Goal: Task Accomplishment & Management: Use online tool/utility

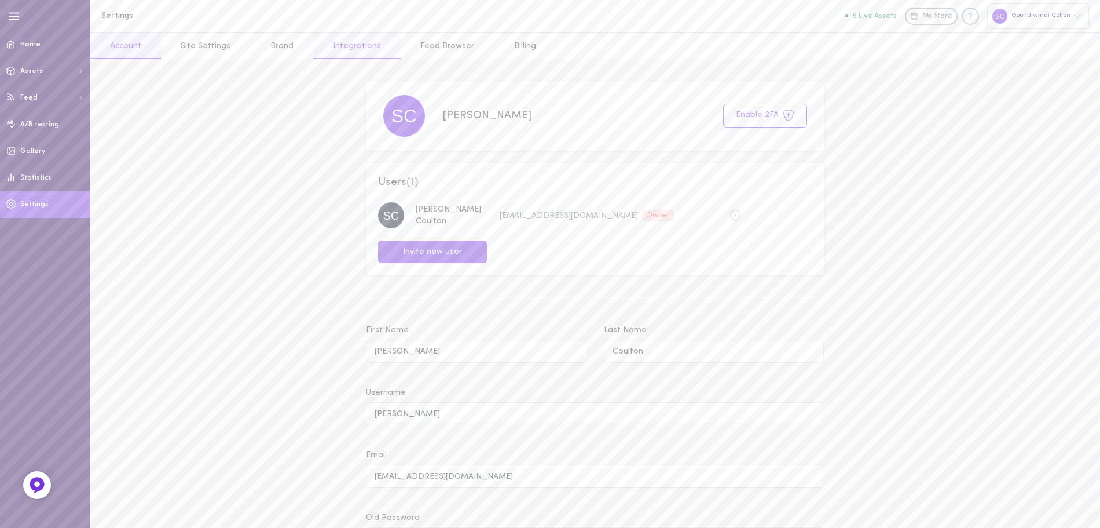
click at [346, 48] on link "Integrations" at bounding box center [356, 46] width 87 height 26
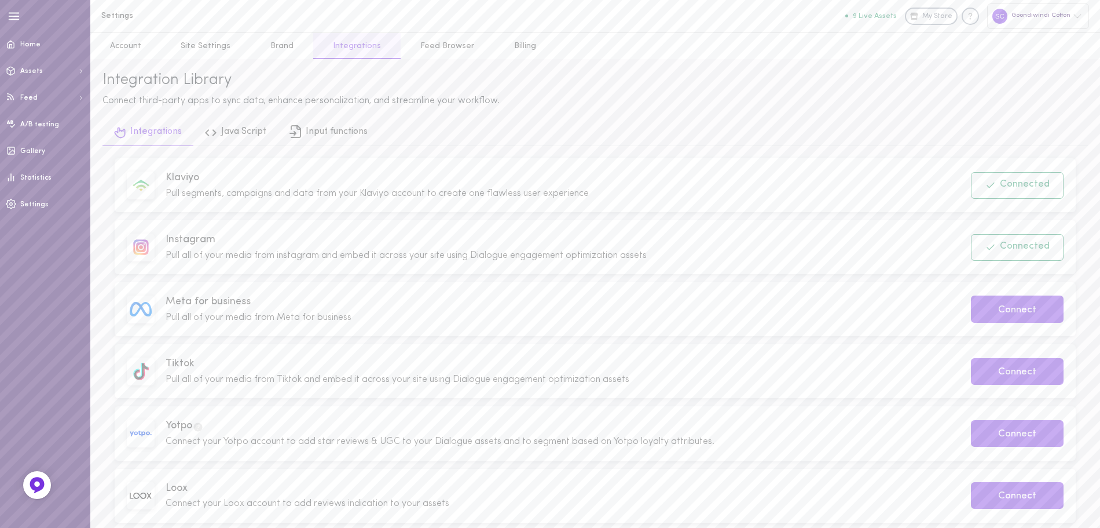
click at [542, 256] on span "Pull all of your media from instagram and embed it across your site using Dialo…" at bounding box center [406, 255] width 481 height 9
click at [1059, 246] on button "Connected" at bounding box center [1017, 247] width 93 height 27
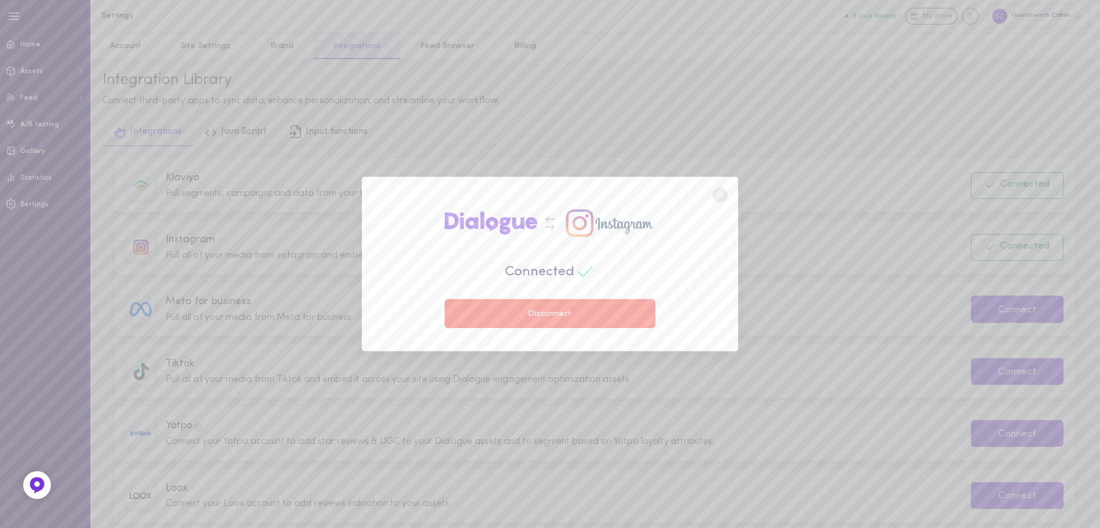
click at [575, 316] on button "Disconnect" at bounding box center [550, 313] width 211 height 29
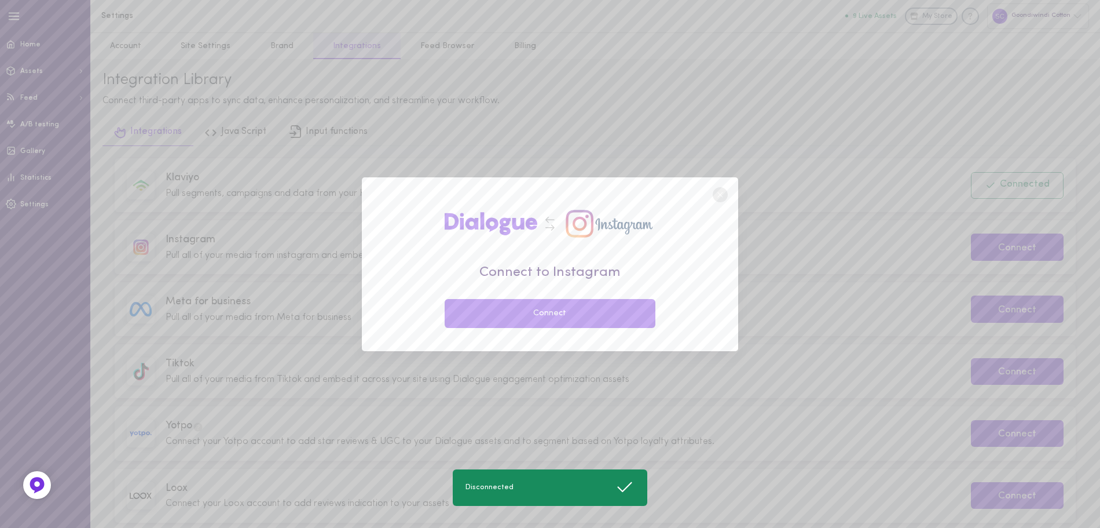
click at [573, 315] on button "Connect" at bounding box center [550, 313] width 211 height 29
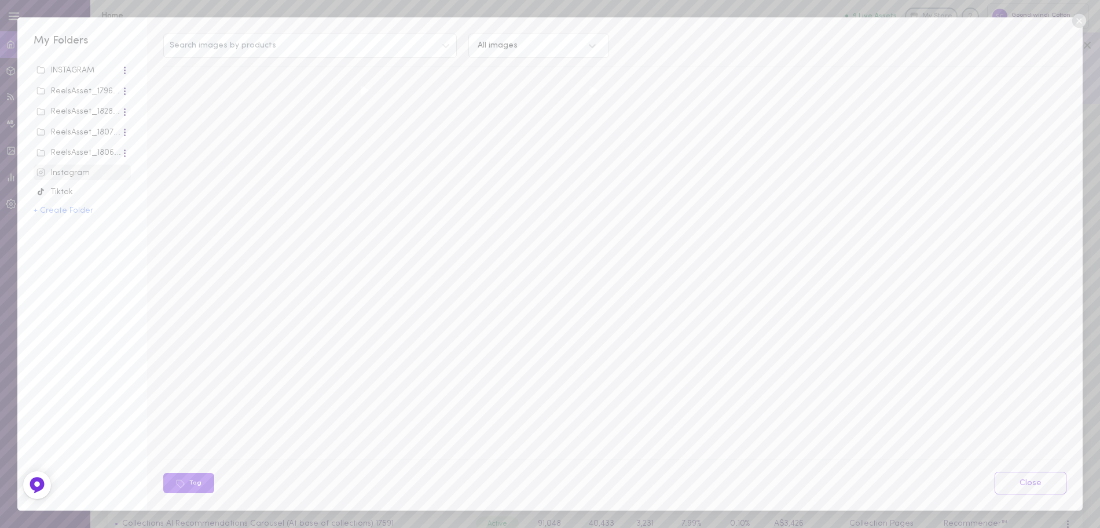
click at [1075, 23] on icon at bounding box center [1079, 21] width 14 height 14
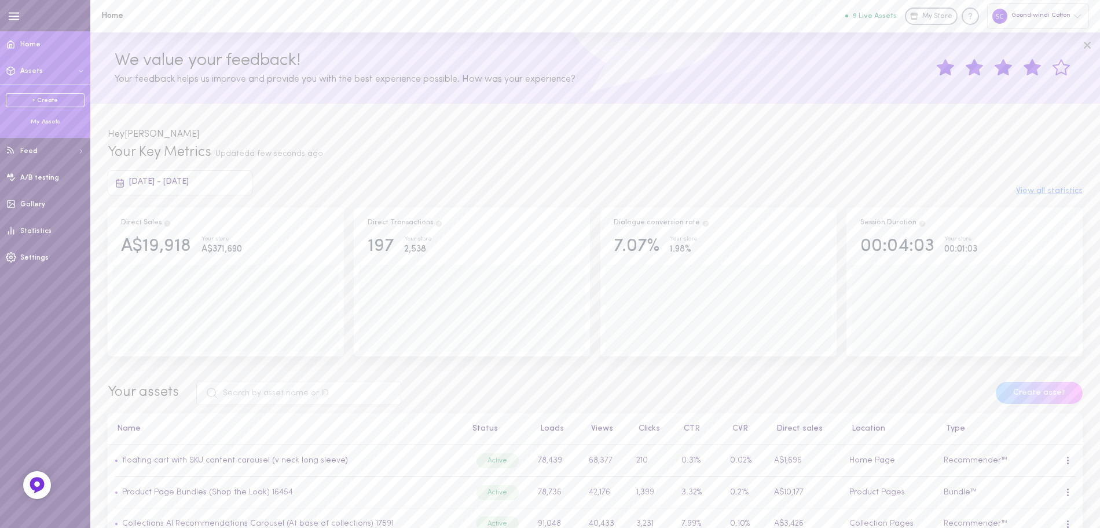
click at [50, 120] on div "My Assets" at bounding box center [45, 122] width 79 height 9
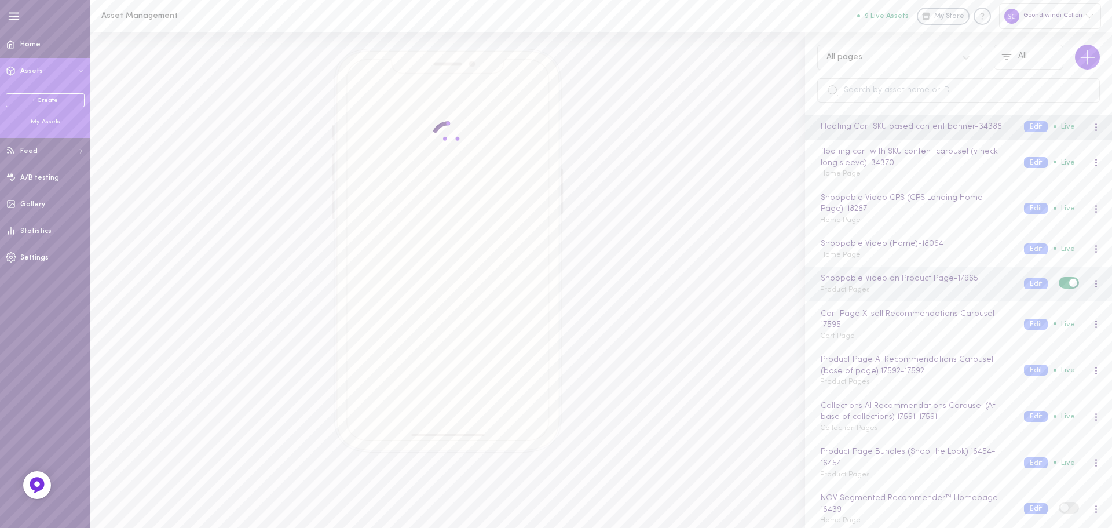
click at [939, 290] on div "Shoppable Video on Product Page - 17965 Product Pages" at bounding box center [913, 283] width 204 height 23
click at [1030, 287] on button "Edit" at bounding box center [1036, 283] width 24 height 11
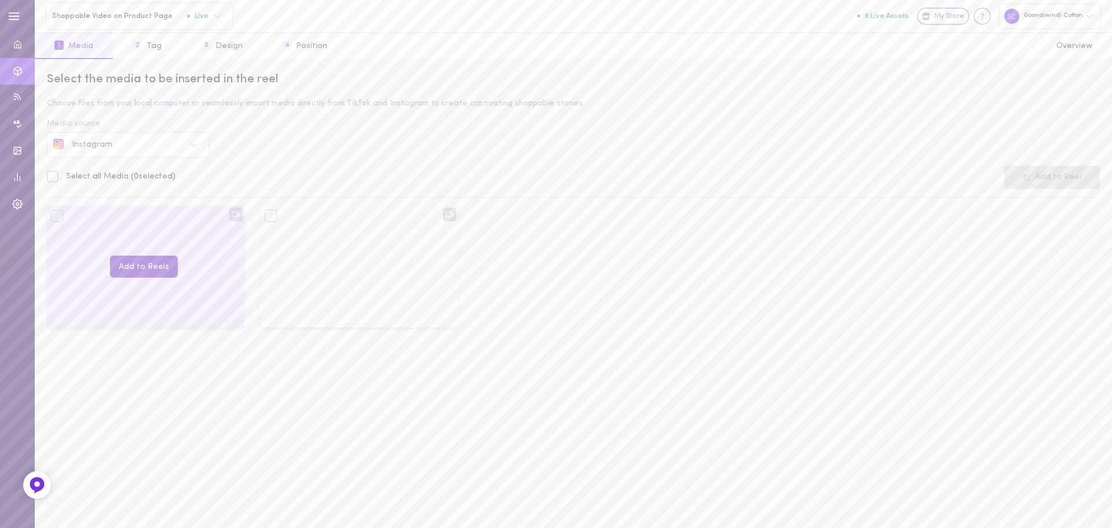
click at [137, 265] on button "Add to Reels" at bounding box center [144, 266] width 68 height 23
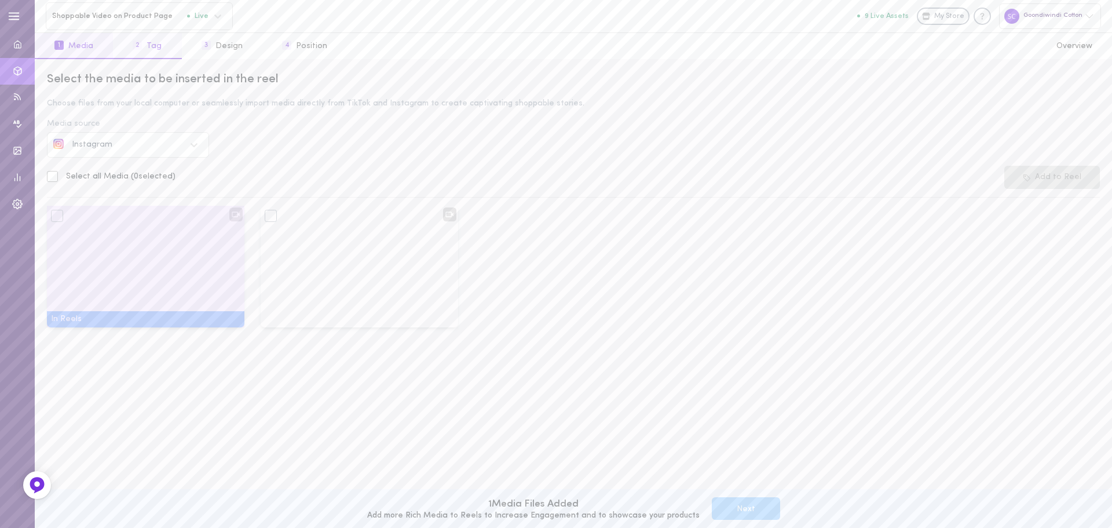
click at [151, 50] on button "2 Tag" at bounding box center [147, 46] width 68 height 26
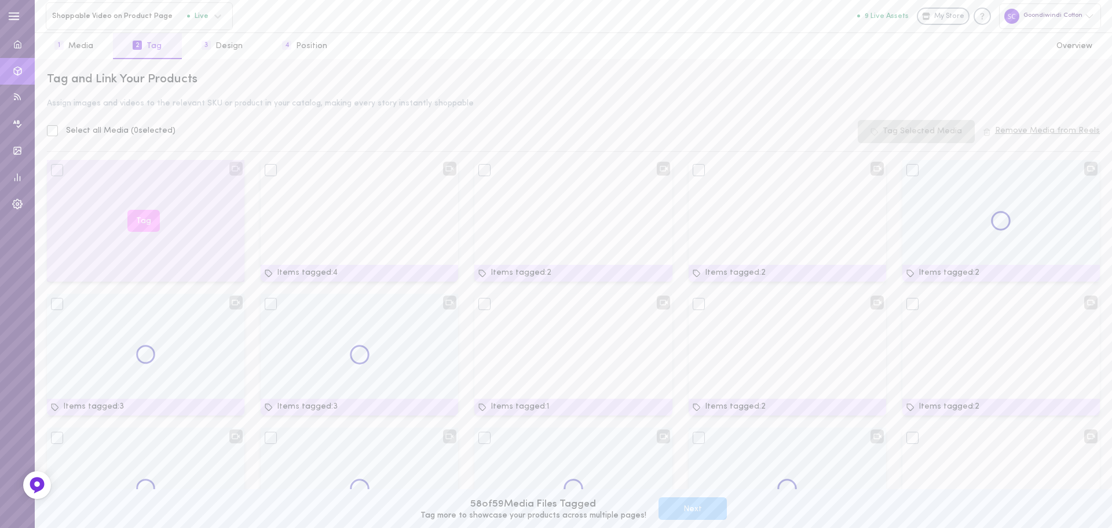
click at [148, 219] on button "Tag" at bounding box center [143, 221] width 32 height 23
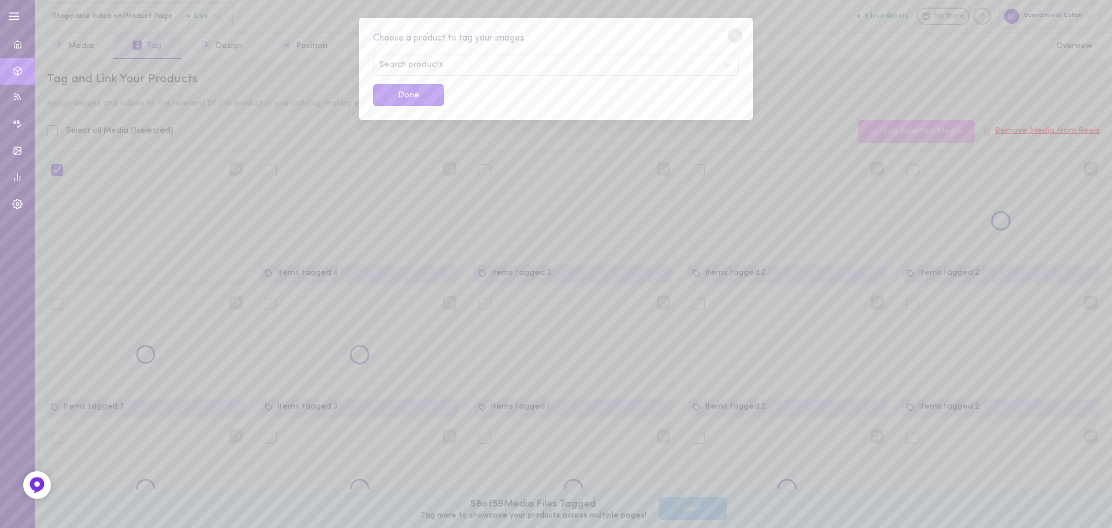
click at [481, 74] on div "Search products" at bounding box center [556, 65] width 366 height 22
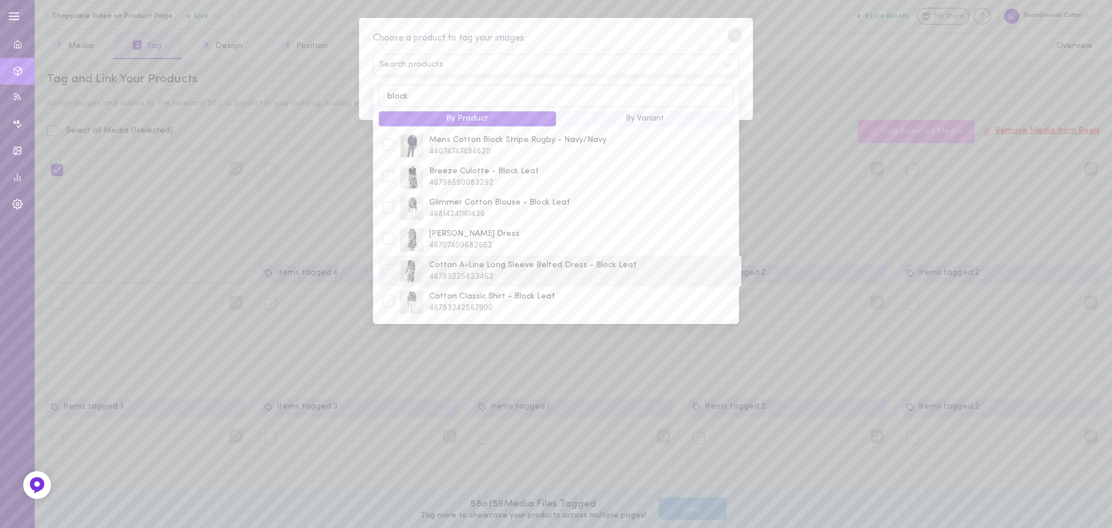
type input "block"
click at [531, 274] on span "46783225823452" at bounding box center [583, 277] width 308 height 12
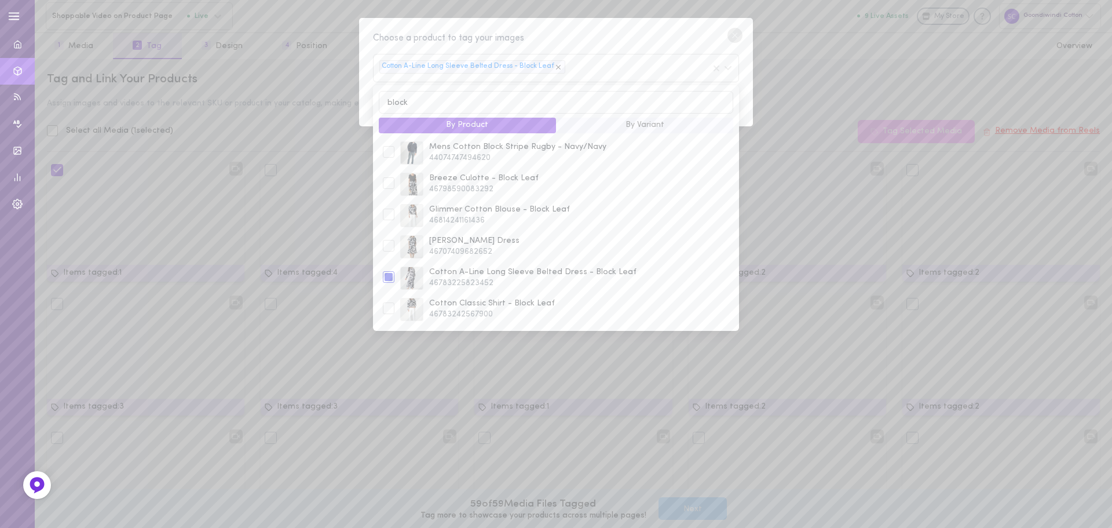
click at [678, 36] on div "Choose a product to tag your images" at bounding box center [556, 38] width 366 height 14
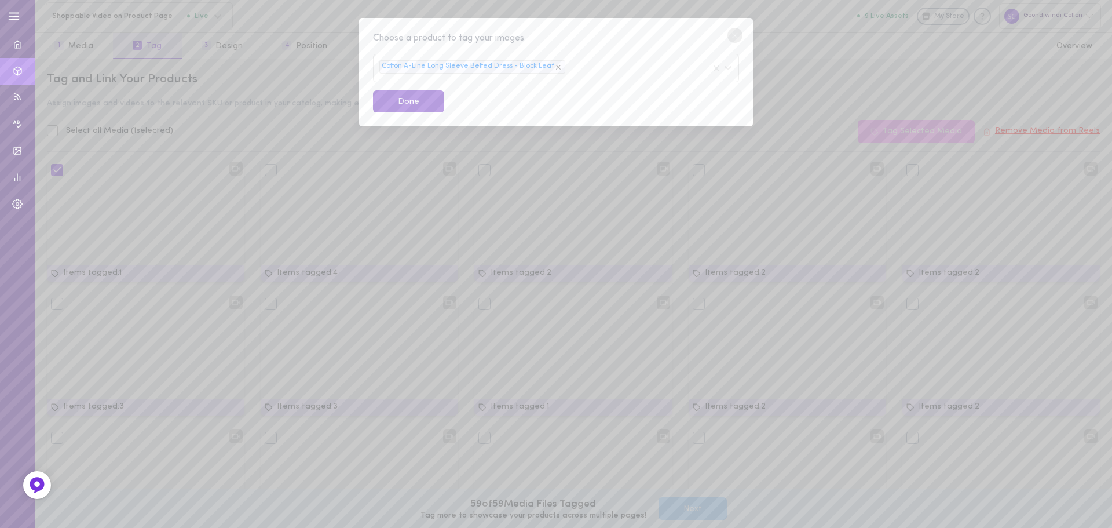
click at [408, 101] on button "Done" at bounding box center [408, 101] width 71 height 23
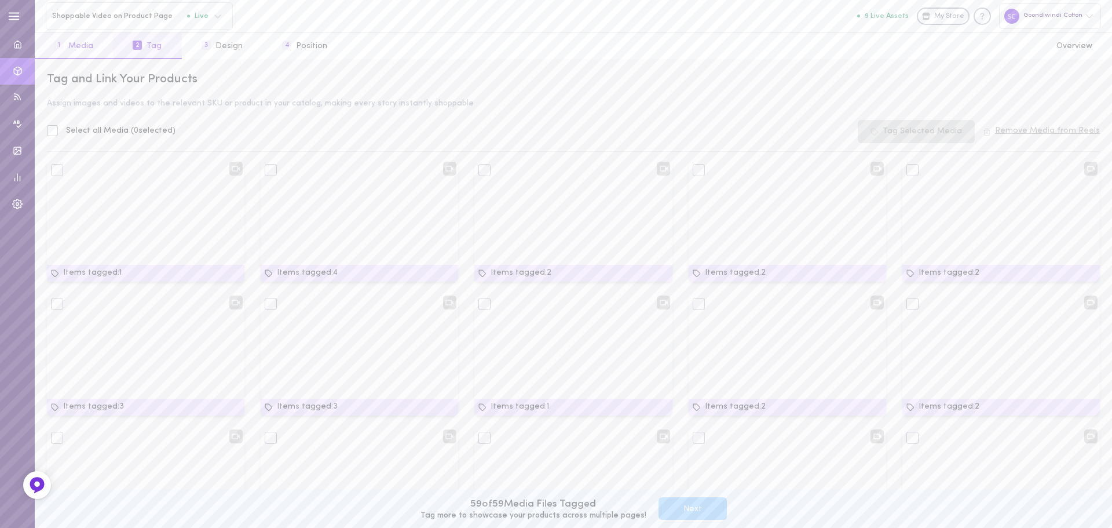
click at [89, 45] on button "1 Media" at bounding box center [74, 46] width 78 height 26
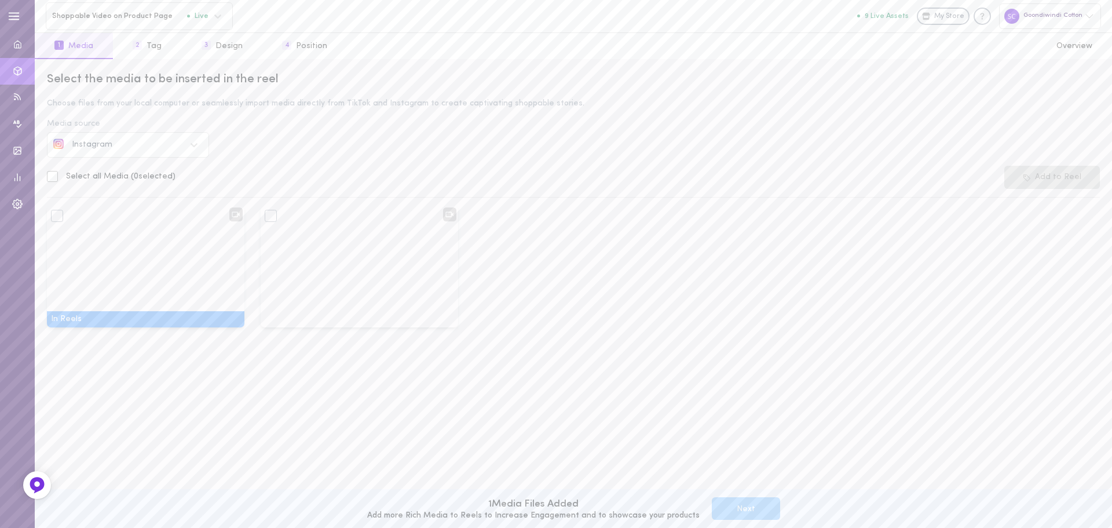
click at [1053, 252] on div "In Reels Remove from Reels Add to Reels" at bounding box center [573, 273] width 1069 height 134
click at [160, 46] on button "2 Tag" at bounding box center [147, 46] width 68 height 26
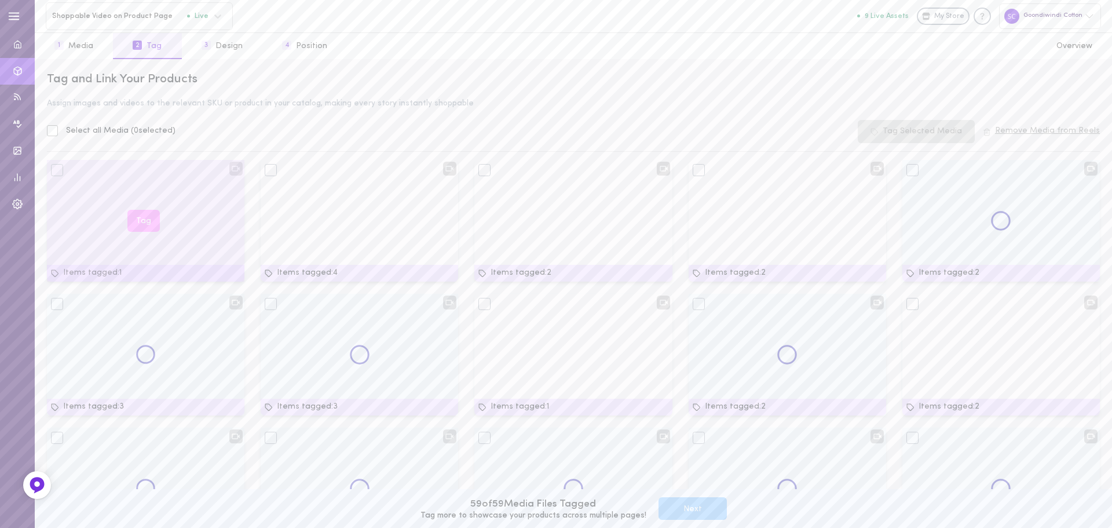
click at [188, 225] on div "Tag" at bounding box center [145, 221] width 197 height 122
click at [137, 221] on button "Tag" at bounding box center [143, 221] width 32 height 23
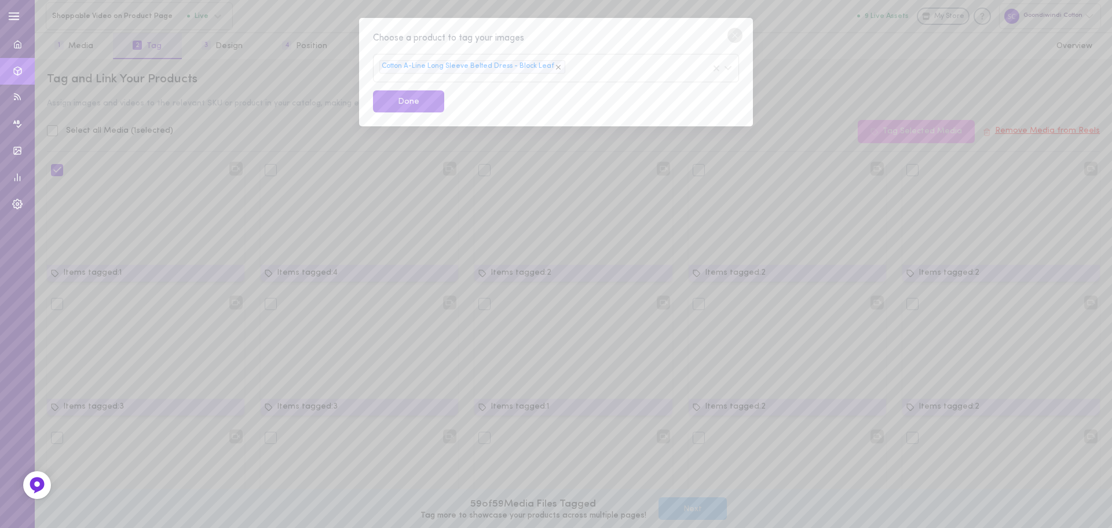
click at [585, 67] on div "Cotton A-Line Long Sleeve Belted Dress - Block Leaf" at bounding box center [556, 68] width 366 height 28
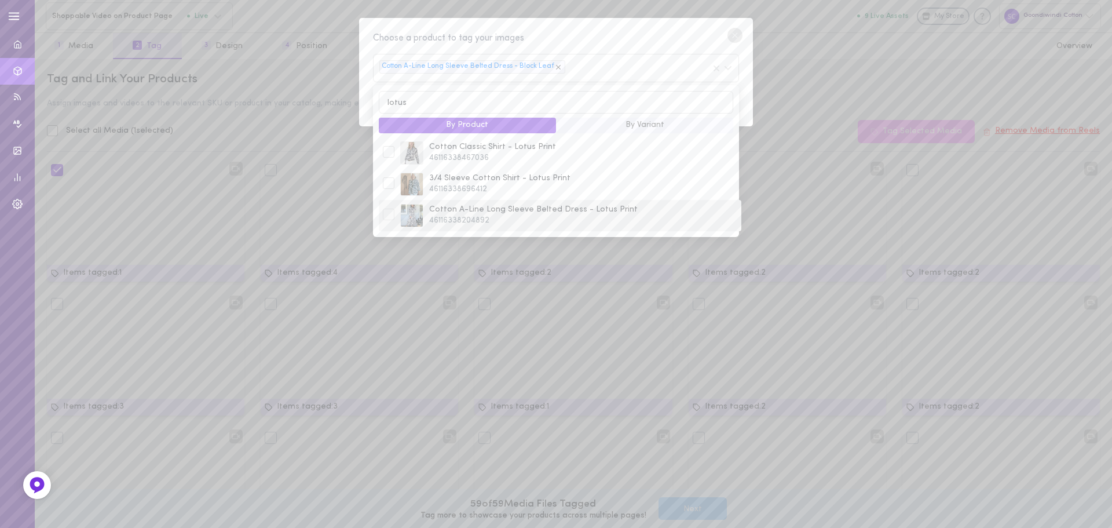
type input "lotus"
click at [577, 207] on span "Cotton A-Line Long Sleeve Belted Dress - Lotus Print" at bounding box center [583, 210] width 308 height 12
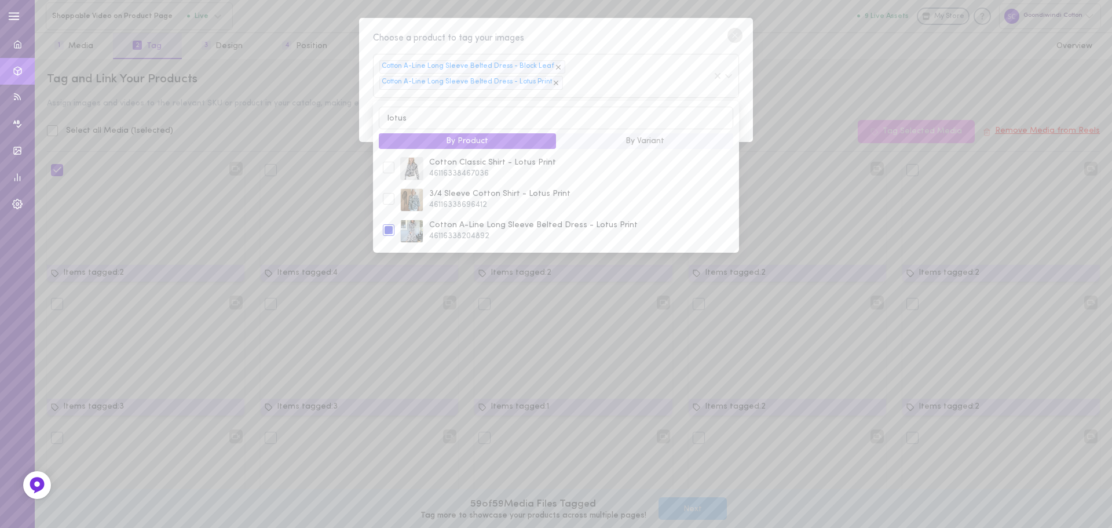
click at [617, 35] on div "Choose a product to tag your images" at bounding box center [556, 38] width 366 height 14
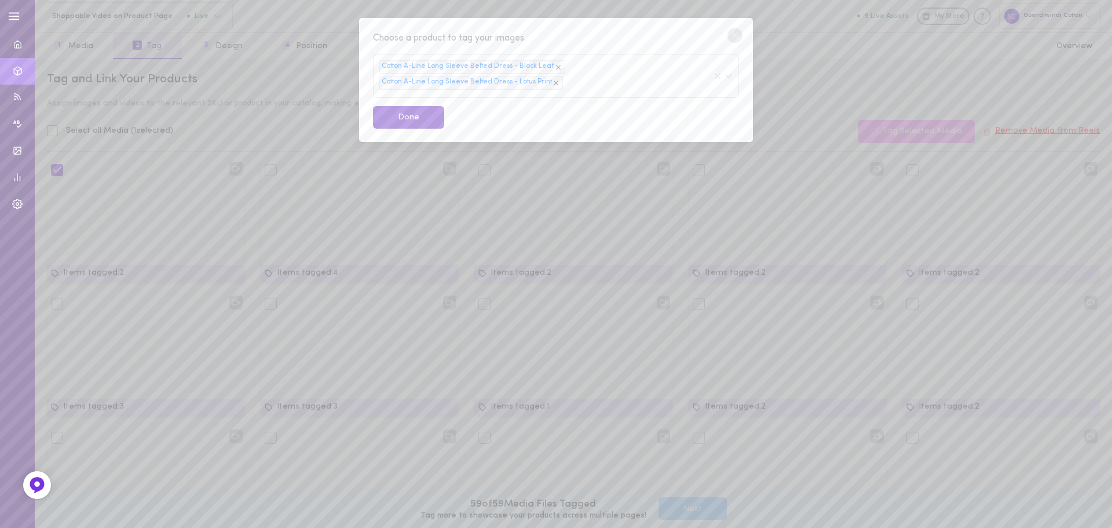
click at [405, 122] on button "Done" at bounding box center [408, 117] width 71 height 23
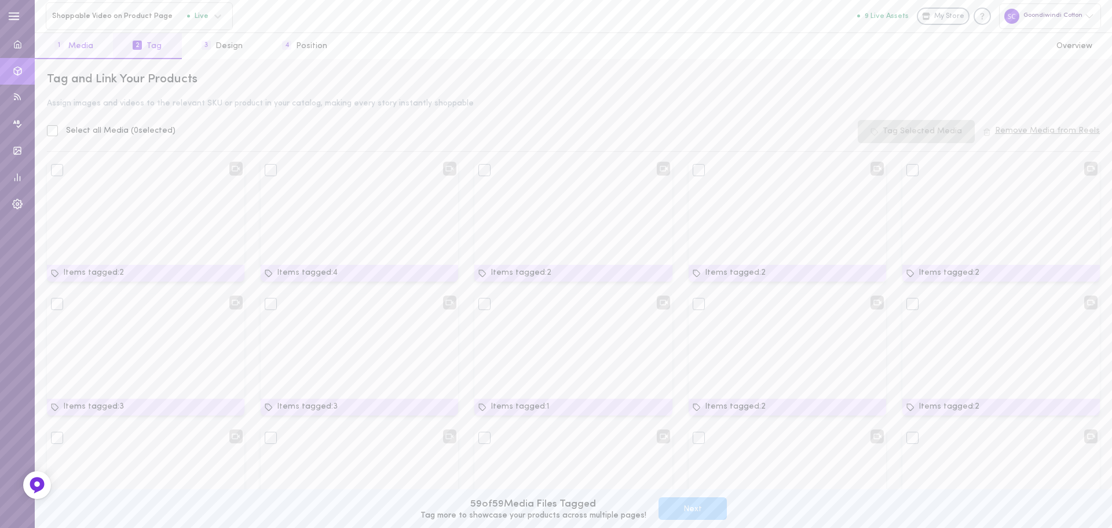
click at [74, 45] on button "1 Media" at bounding box center [74, 46] width 78 height 26
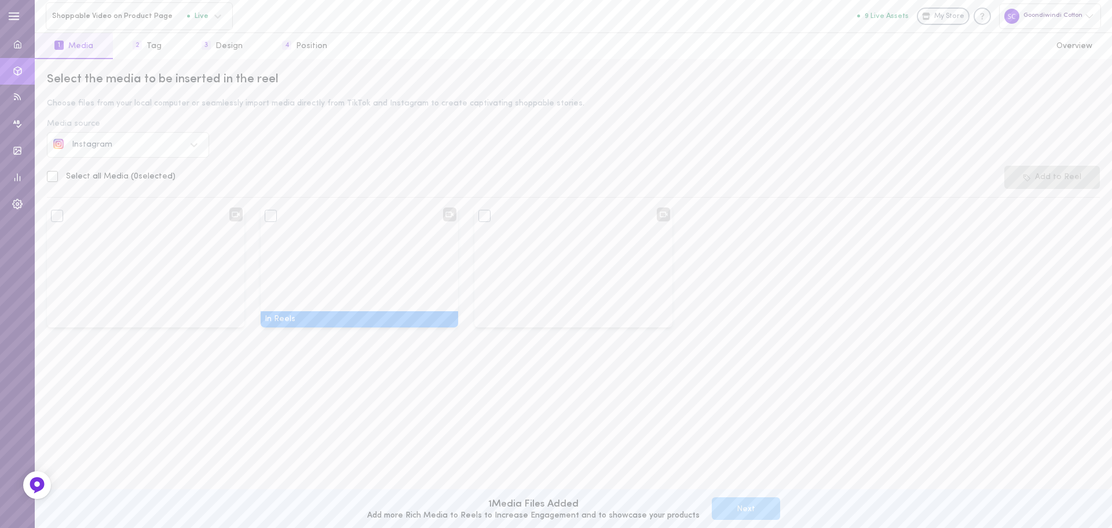
drag, startPoint x: 213, startPoint y: 358, endPoint x: 174, endPoint y: 375, distance: 41.7
click at [174, 375] on div "Add to Reels In Reels Remove from Reels Add to Reels" at bounding box center [573, 361] width 1069 height 310
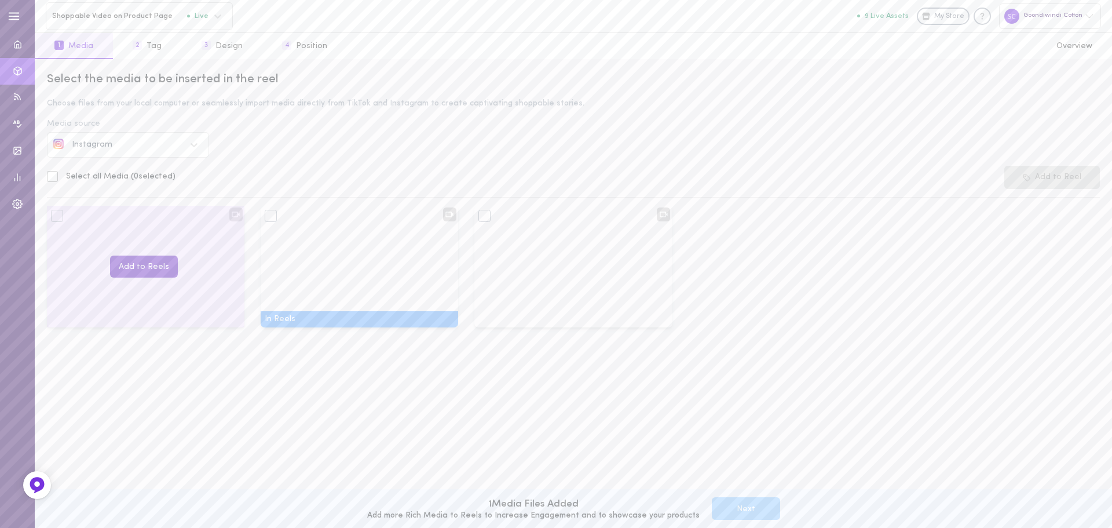
click at [156, 272] on button "Add to Reels" at bounding box center [144, 266] width 68 height 23
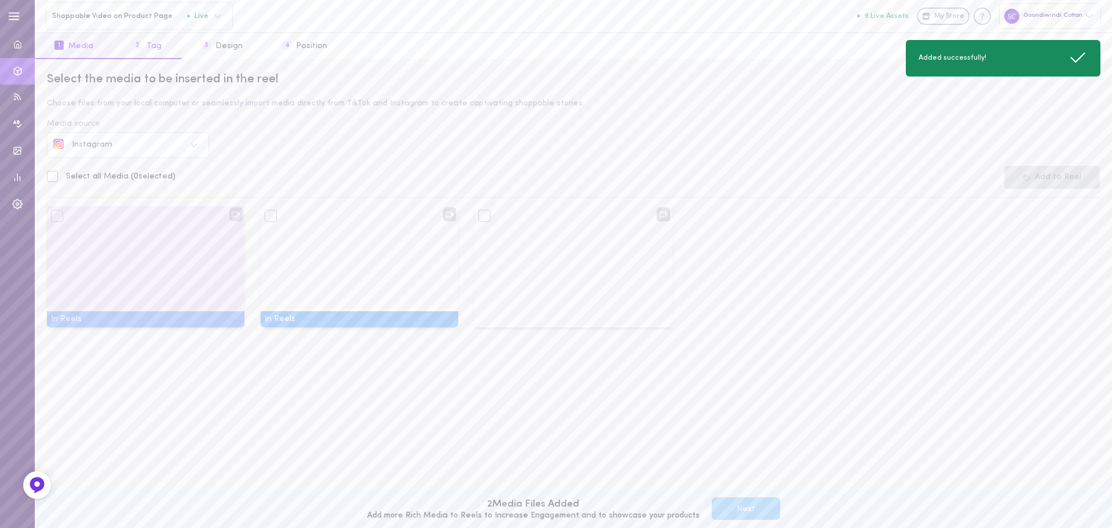
click at [147, 45] on button "2 Tag" at bounding box center [147, 46] width 68 height 26
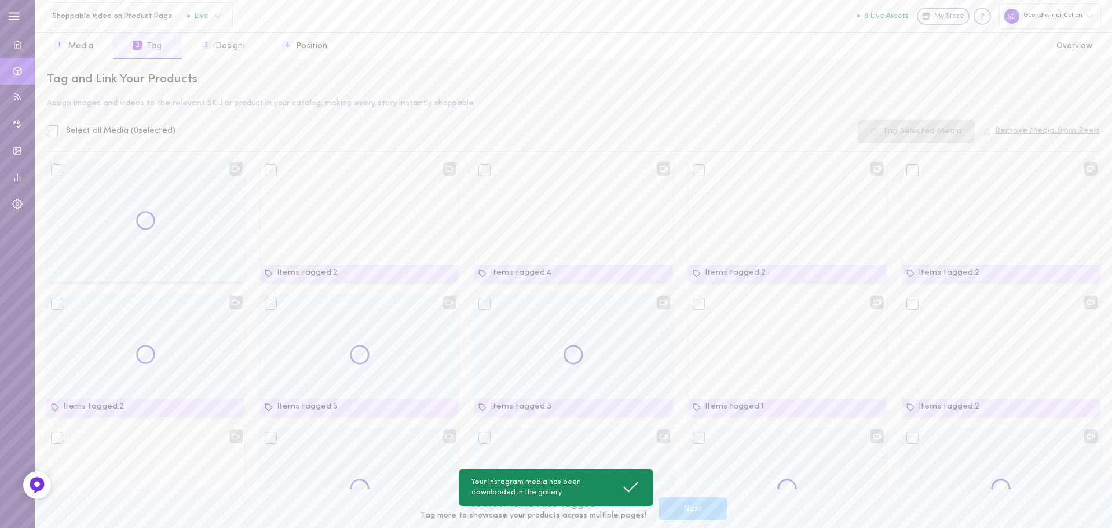
click at [0, 0] on button "Tag" at bounding box center [0, 0] width 0 height 0
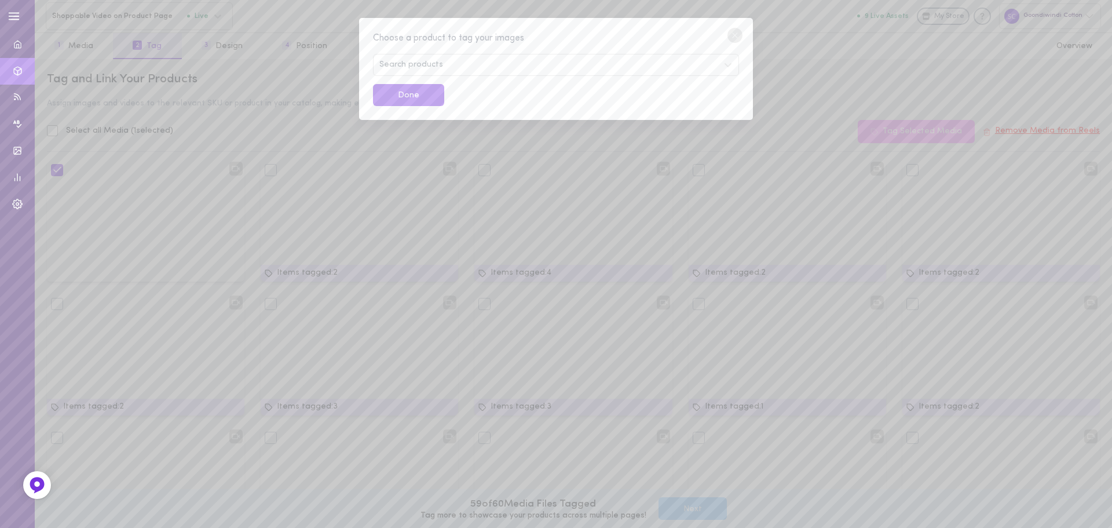
click at [448, 65] on div "Search products" at bounding box center [556, 65] width 366 height 22
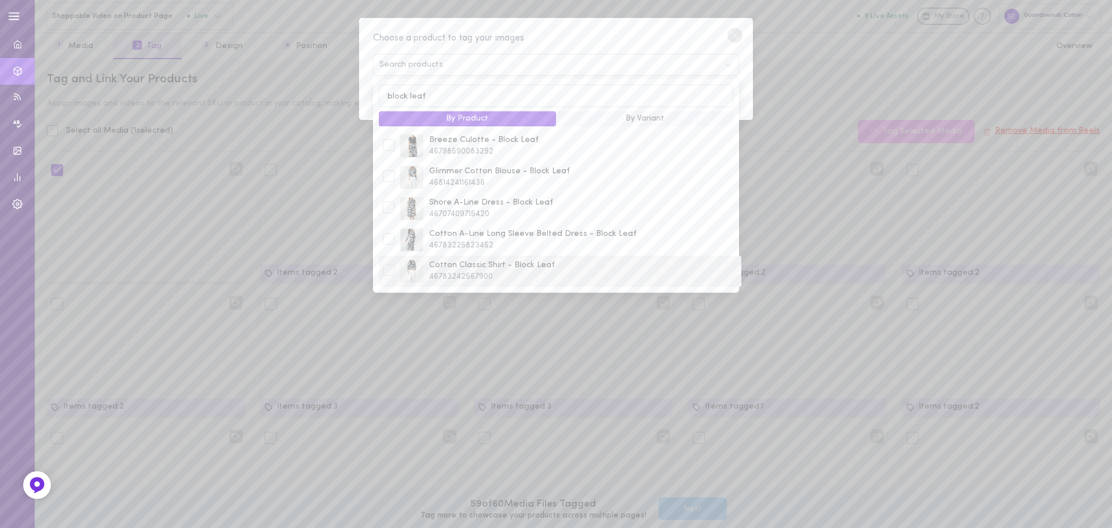
click at [470, 271] on span "Cotton Classic Shirt - Block Leaf" at bounding box center [583, 265] width 308 height 12
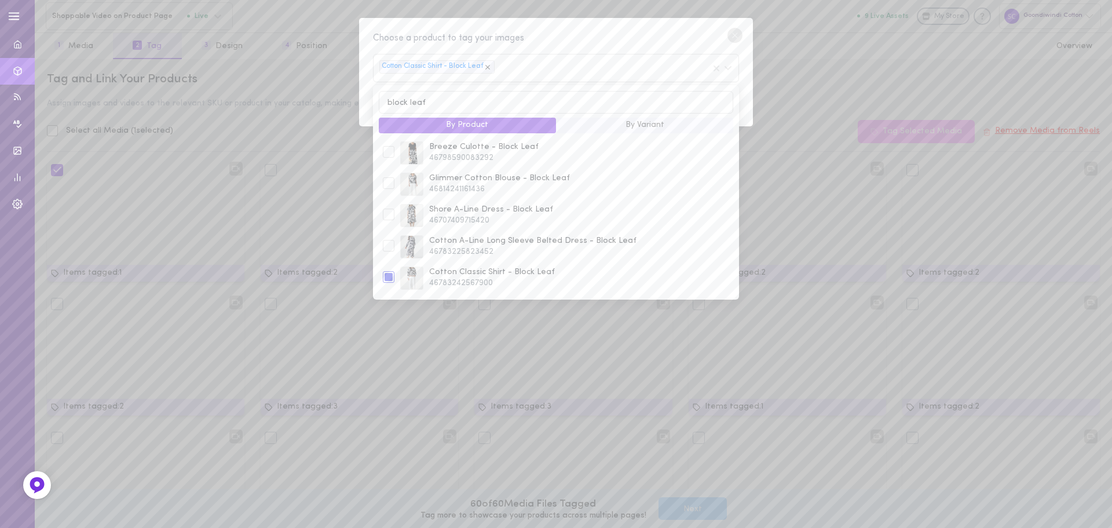
click at [525, 67] on div "Cotton Classic Shirt - Block Leaf" at bounding box center [556, 68] width 366 height 28
drag, startPoint x: 485, startPoint y: 109, endPoint x: 361, endPoint y: 106, distance: 124.0
click at [361, 106] on div "Choose a product to tag your images Cotton Classic Shirt - Block Leaf block lea…" at bounding box center [556, 72] width 394 height 109
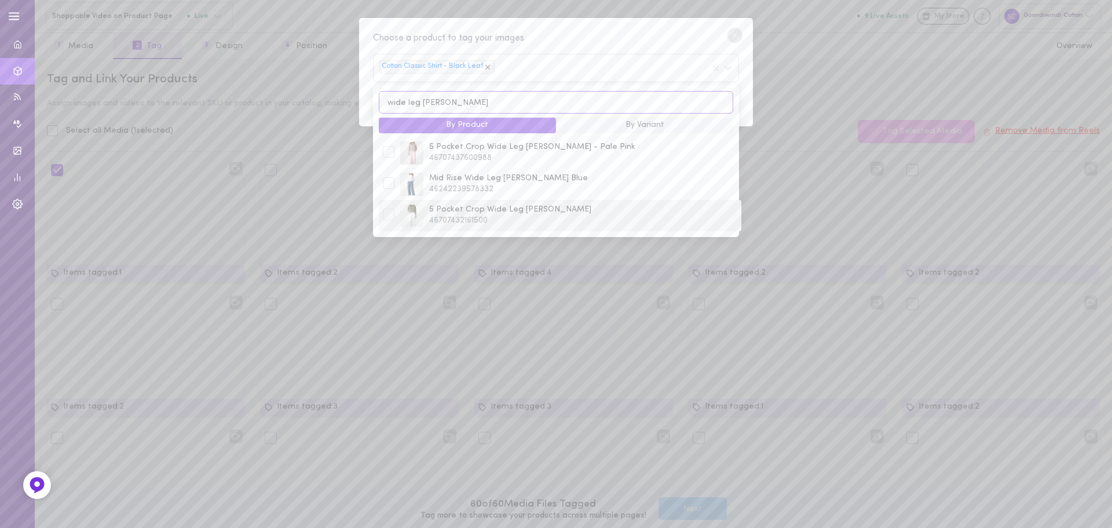
type input "wide leg [PERSON_NAME]"
click at [386, 216] on div at bounding box center [389, 214] width 12 height 12
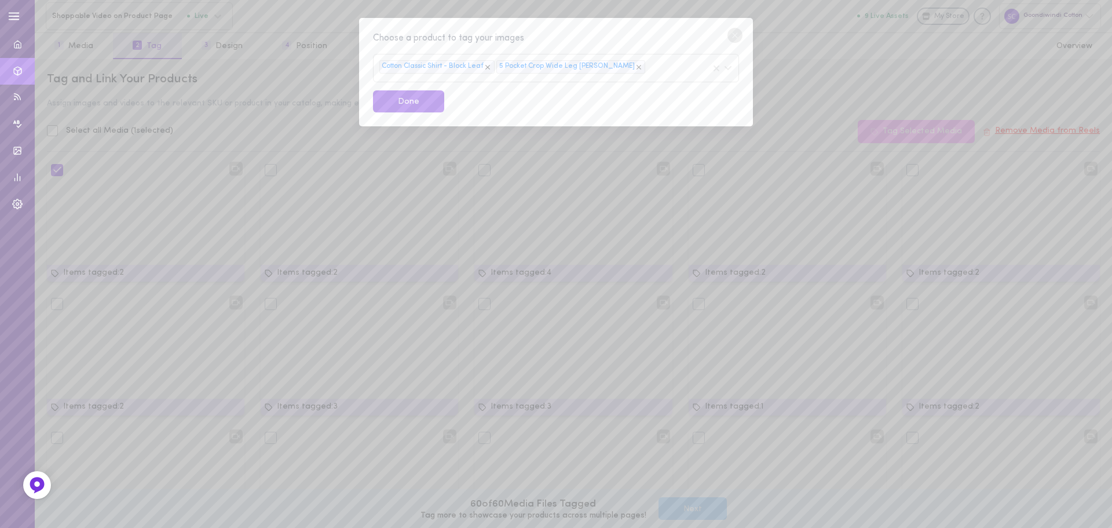
click at [657, 45] on div "Choose a product to tag your images" at bounding box center [556, 38] width 366 height 14
click at [432, 100] on button "Done" at bounding box center [408, 101] width 71 height 23
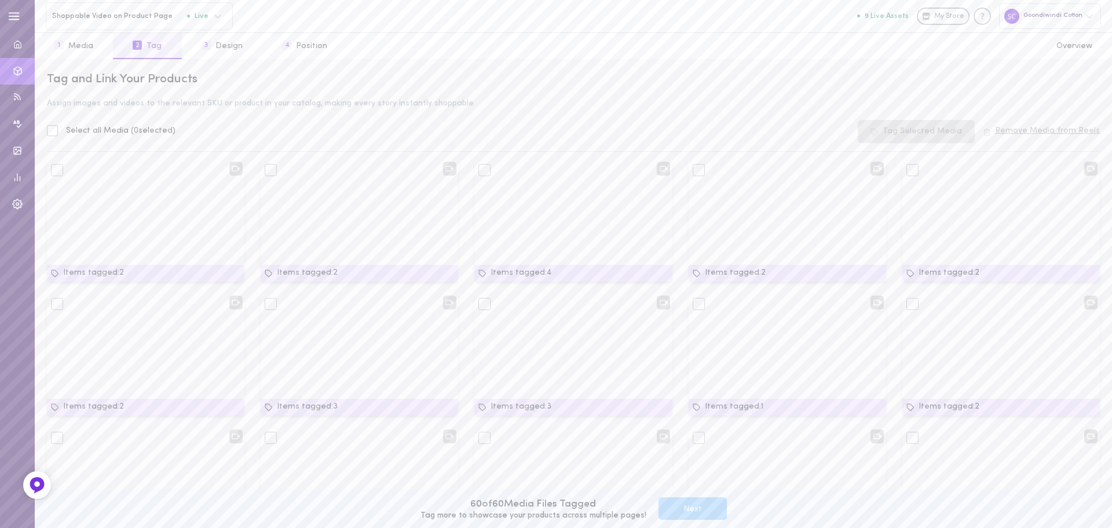
click at [628, 3] on div "Shoppable Video on Product Page Live All assets 9 Live Assets My Store Goondiwi…" at bounding box center [573, 16] width 1077 height 32
click at [74, 52] on button "1 Media" at bounding box center [74, 46] width 78 height 26
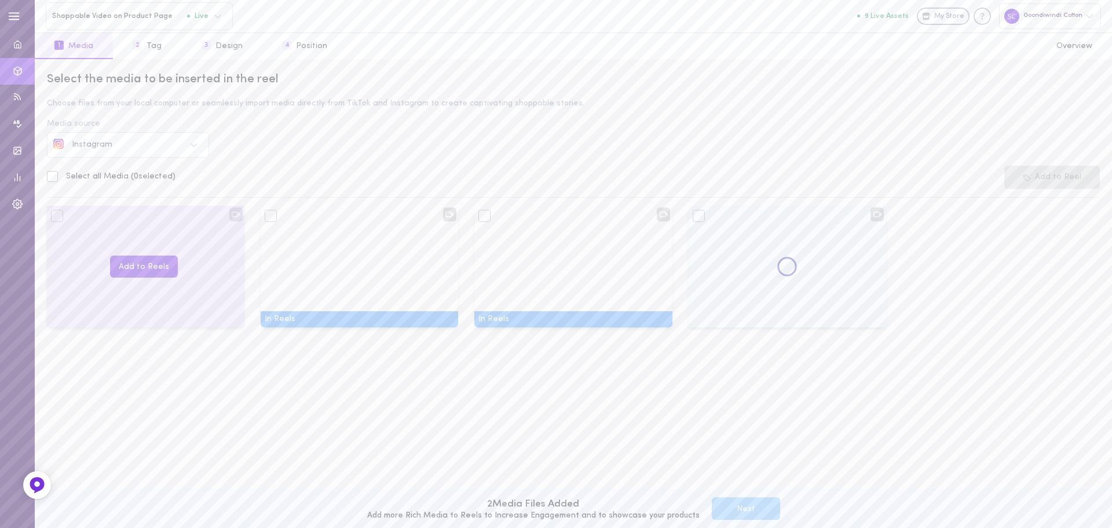
click at [141, 280] on div "Add to Reels" at bounding box center [145, 267] width 197 height 122
click at [142, 273] on button "Add to Reels" at bounding box center [144, 266] width 68 height 23
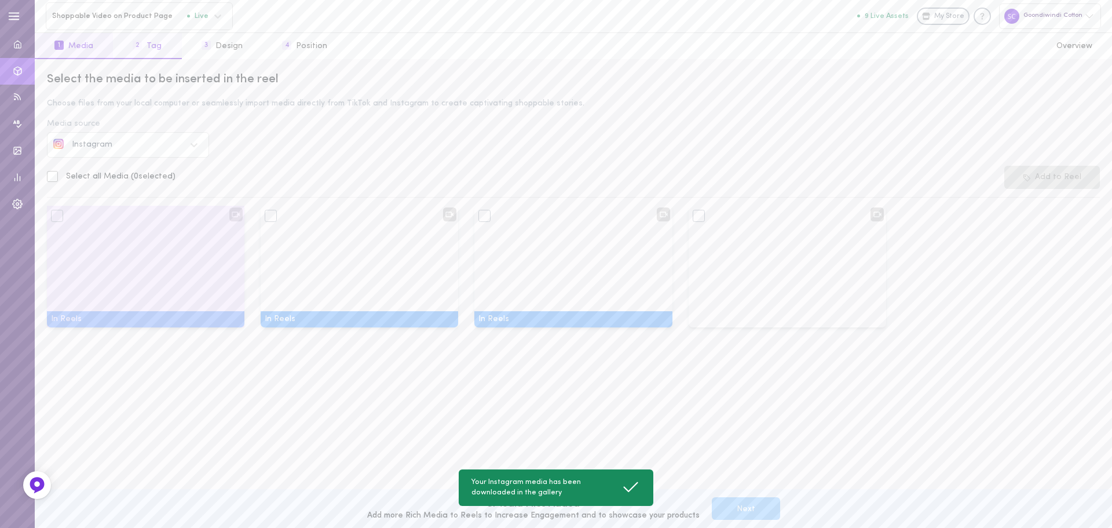
click at [142, 43] on button "2 Tag" at bounding box center [147, 46] width 68 height 26
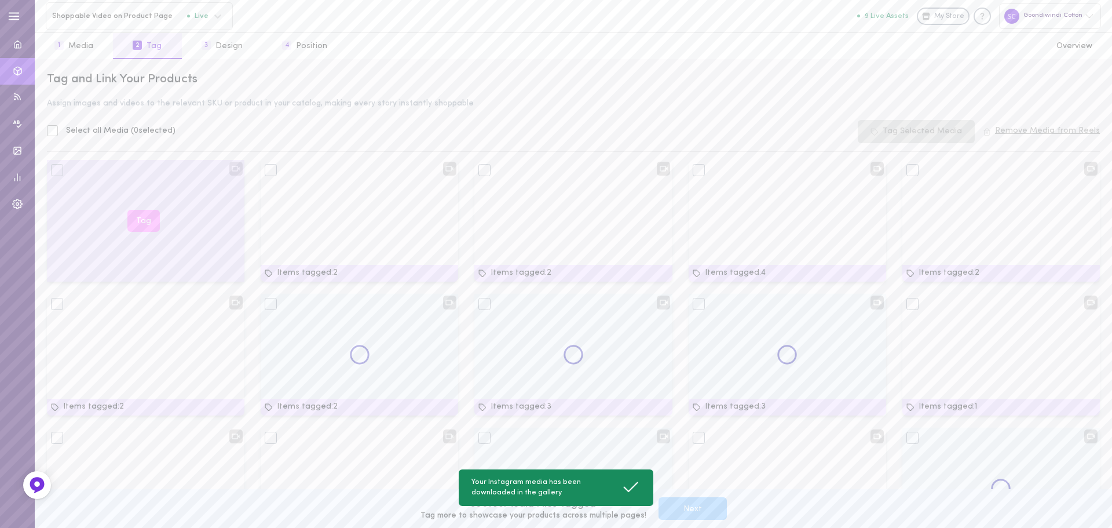
click at [141, 226] on button "Tag" at bounding box center [143, 221] width 32 height 23
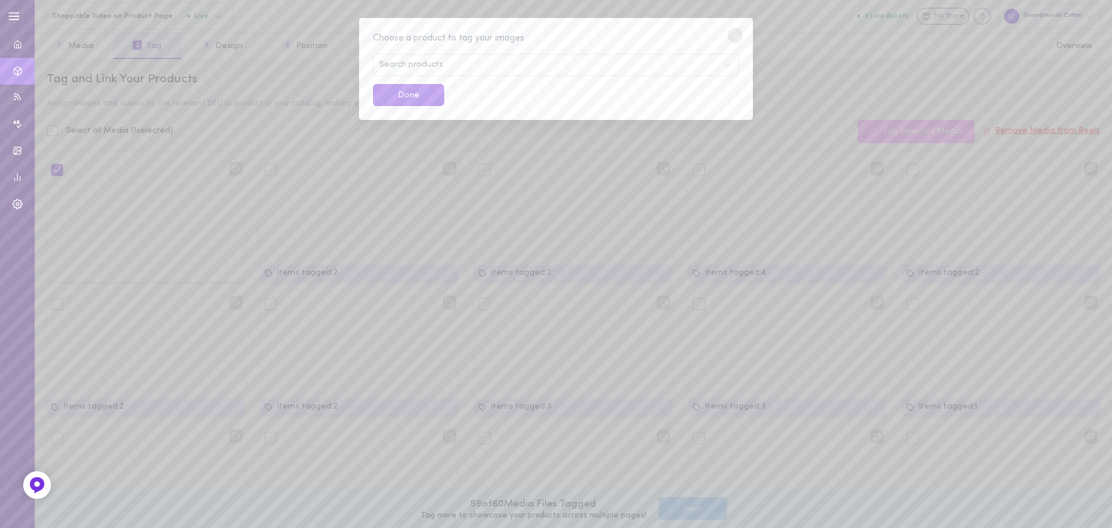
click at [438, 58] on div "Search products" at bounding box center [556, 65] width 366 height 22
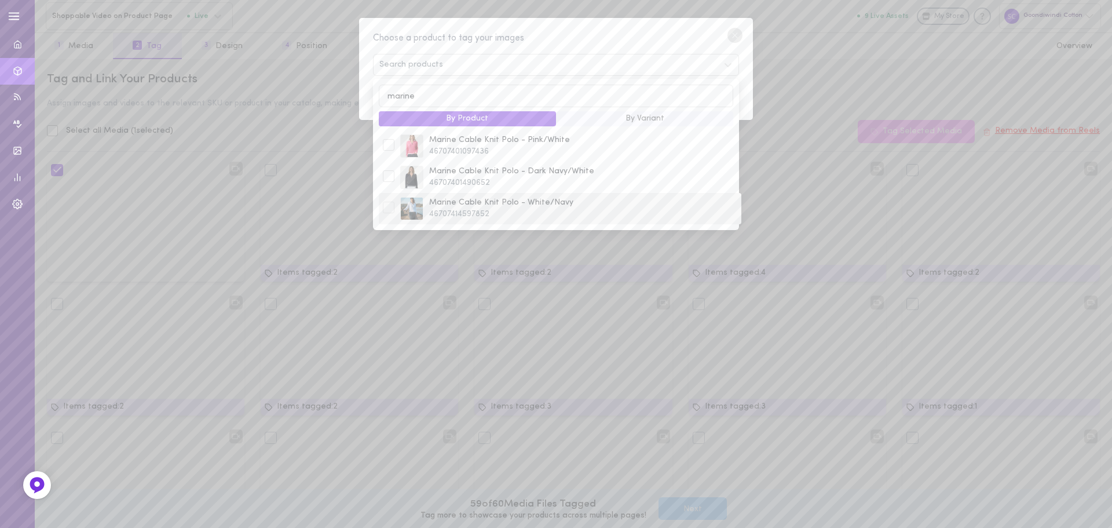
click at [385, 210] on div at bounding box center [389, 208] width 12 height 12
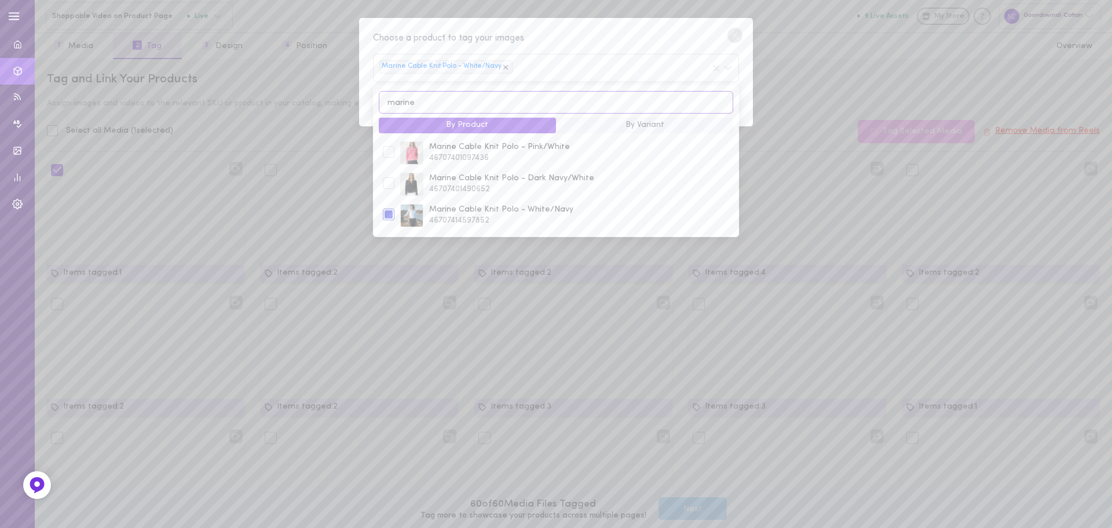
drag, startPoint x: 439, startPoint y: 105, endPoint x: 383, endPoint y: 106, distance: 55.6
click at [383, 106] on input "marine" at bounding box center [556, 102] width 354 height 23
click at [387, 211] on div at bounding box center [389, 214] width 12 height 12
drag, startPoint x: 437, startPoint y: 103, endPoint x: 387, endPoint y: 104, distance: 50.4
click at [387, 104] on input "classic 3/4" at bounding box center [556, 102] width 354 height 23
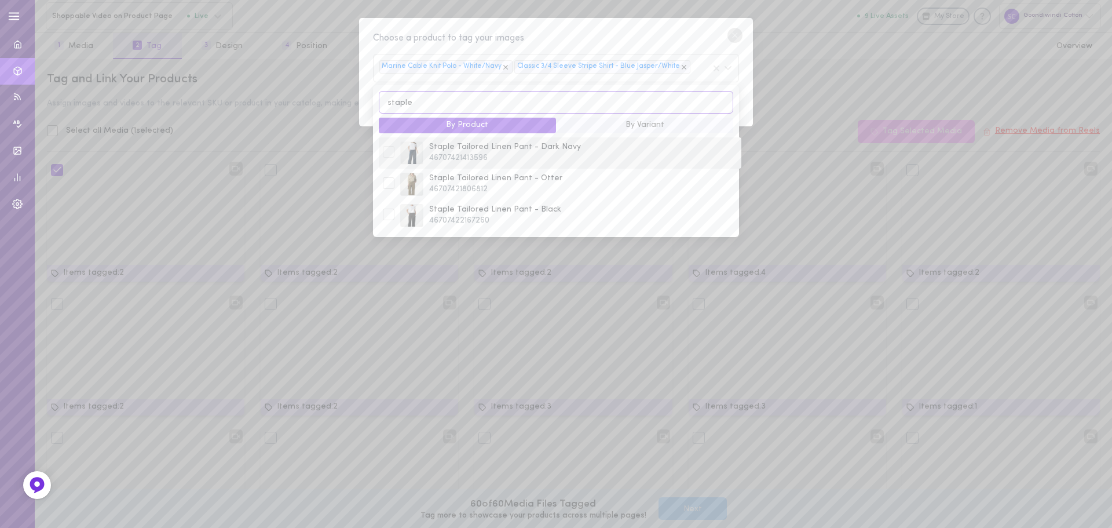
type input "staple"
click at [385, 151] on div at bounding box center [389, 152] width 12 height 12
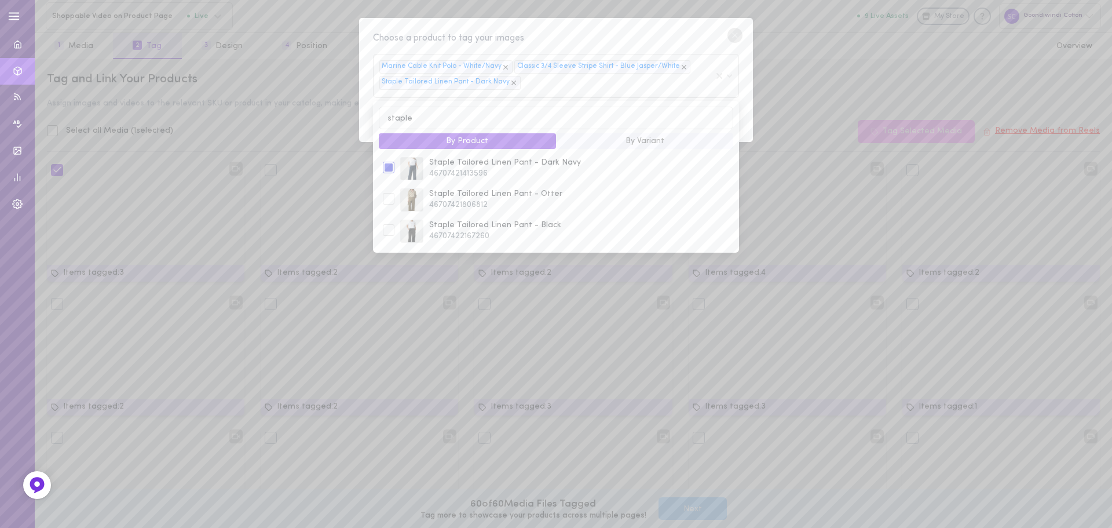
click at [367, 83] on div "Choose a product to tag your images Marine Cable Knit Polo - White/Navy Classic…" at bounding box center [556, 80] width 394 height 124
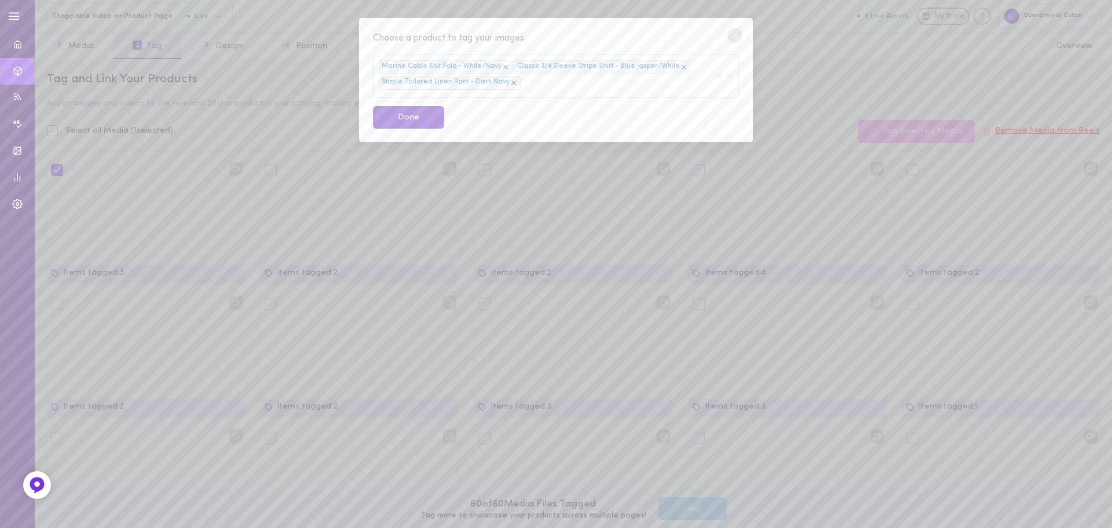
click at [399, 116] on button "Done" at bounding box center [408, 117] width 71 height 23
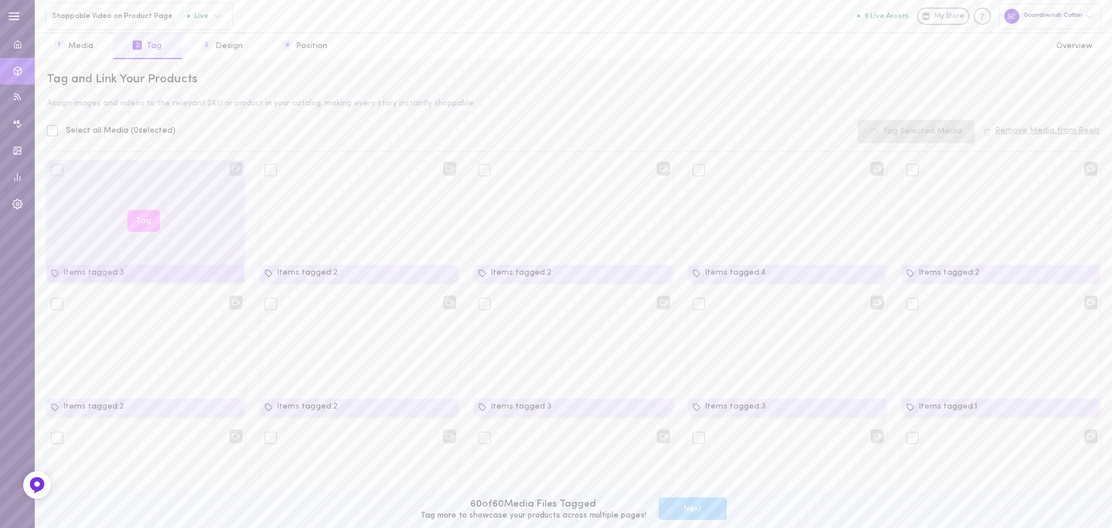
click at [53, 169] on div at bounding box center [57, 170] width 12 height 12
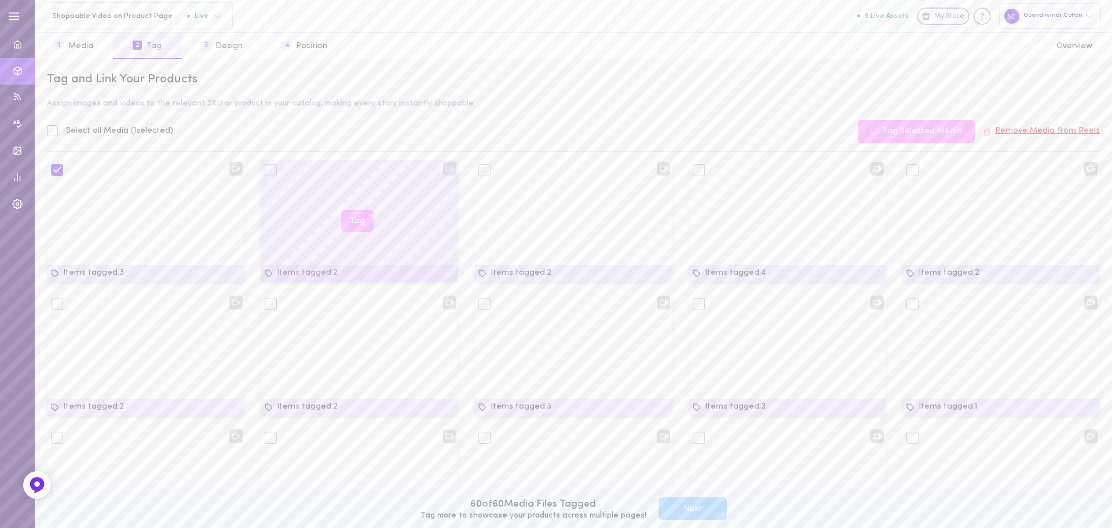
click at [268, 165] on div at bounding box center [271, 170] width 12 height 12
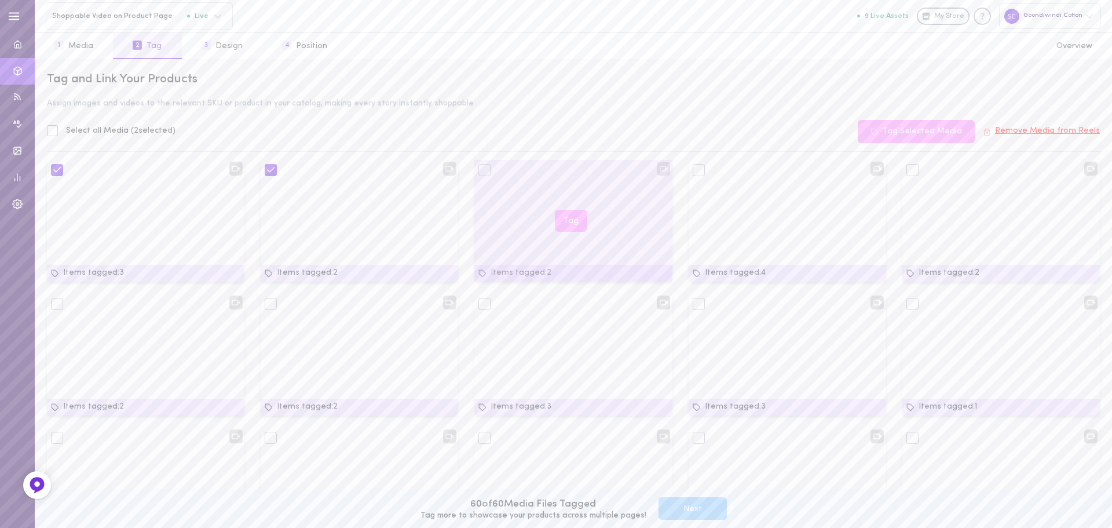
click at [479, 166] on div at bounding box center [484, 170] width 12 height 12
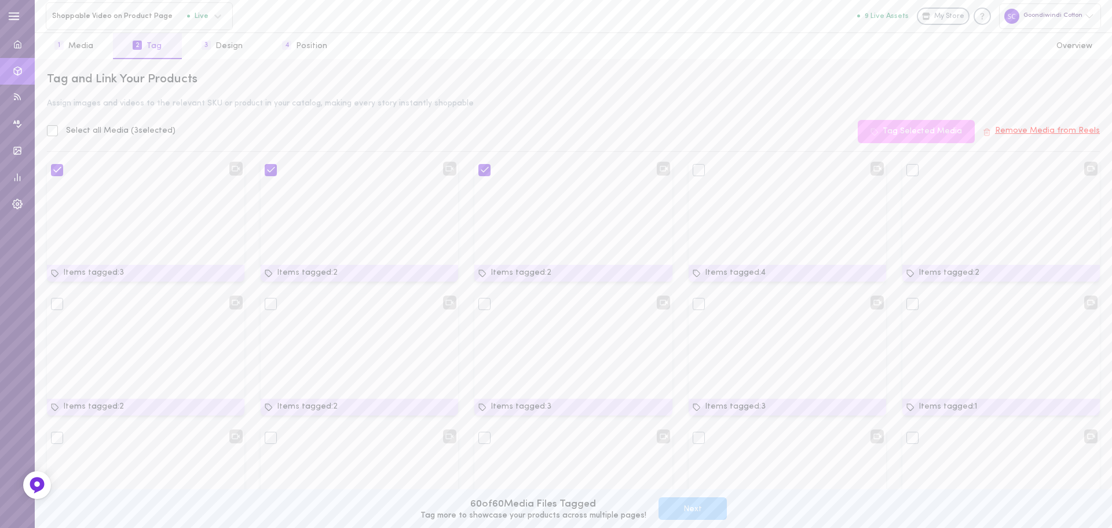
click at [1044, 127] on button "Remove Media from Reels" at bounding box center [1041, 131] width 117 height 9
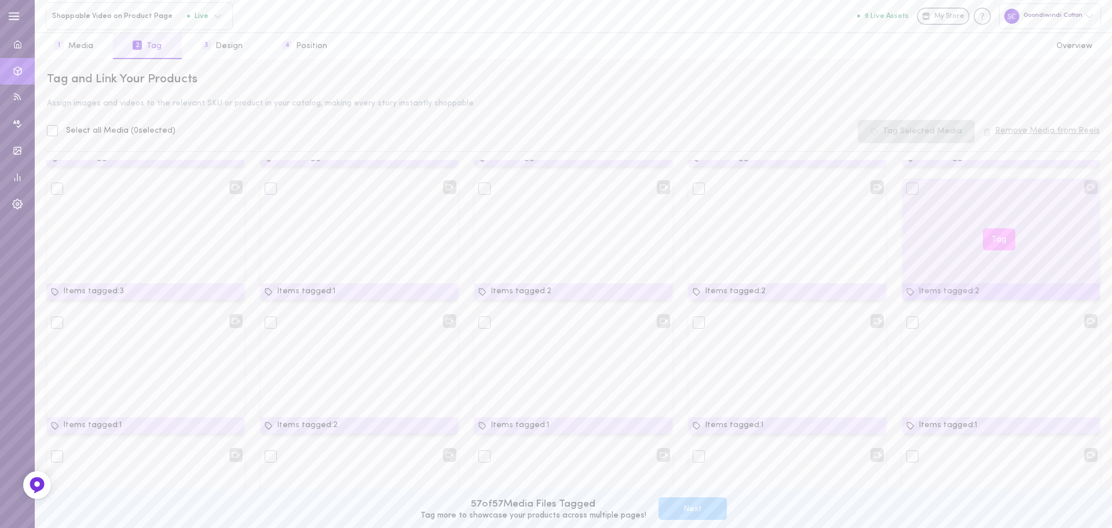
scroll to position [116, 0]
click at [997, 239] on button "Tag" at bounding box center [999, 239] width 32 height 23
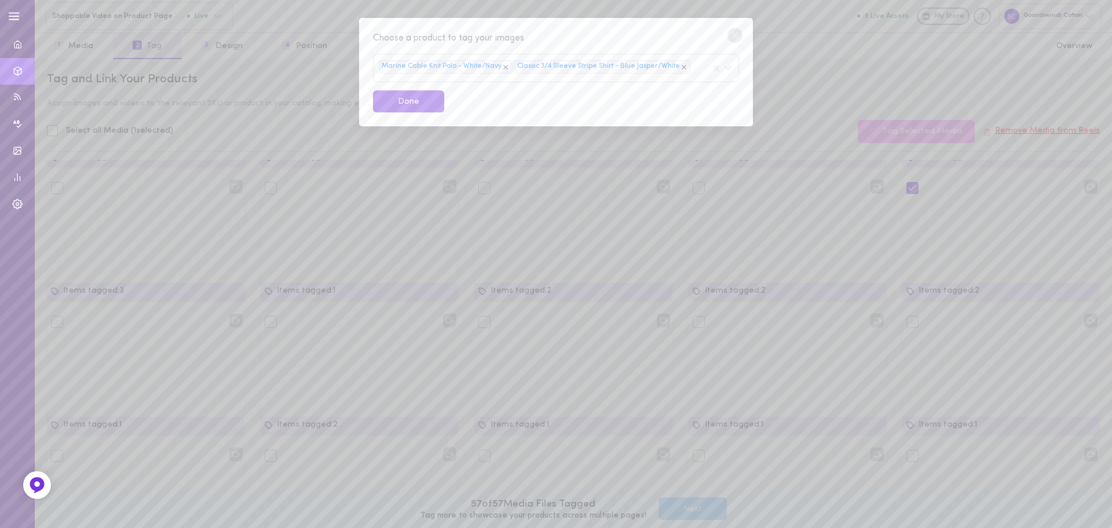
click at [694, 72] on div "Marine Cable Knit Polo - White/Navy Classic 3/4 Sleeve Stripe Shirt - Blue Jasp…" at bounding box center [556, 68] width 366 height 28
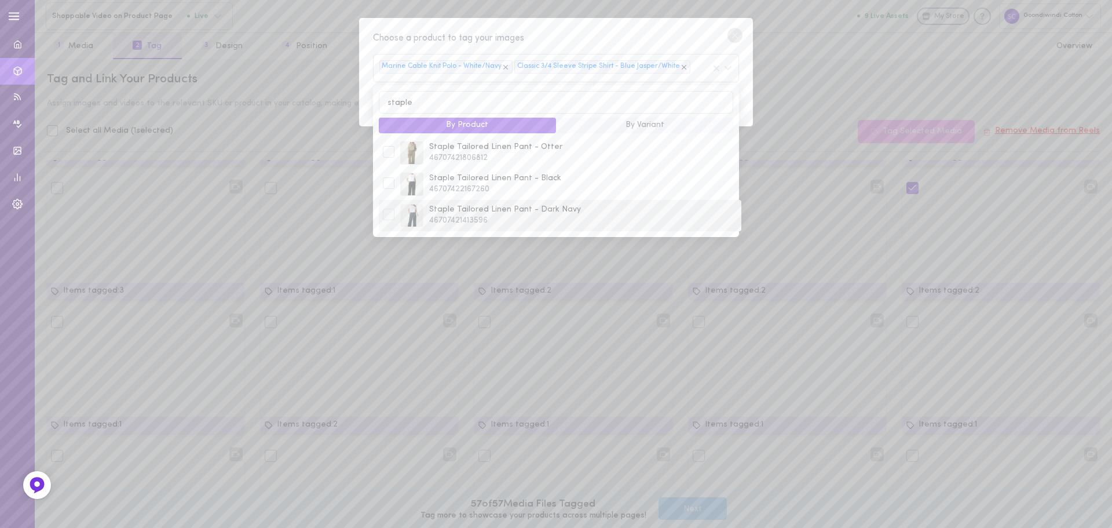
type input "staple"
click at [390, 219] on div at bounding box center [389, 214] width 12 height 12
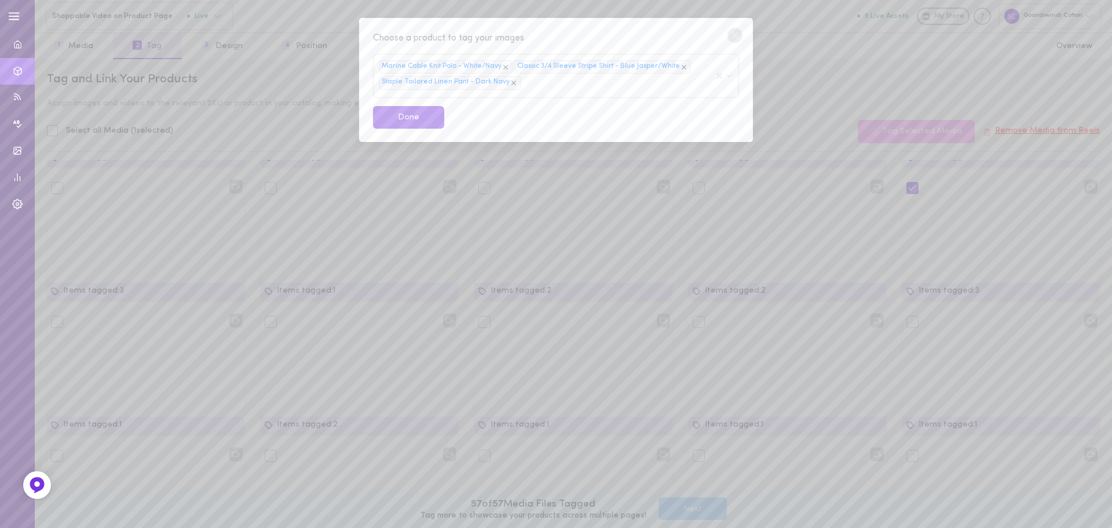
click at [360, 79] on div "Choose a product to tag your images Marine Cable Knit Polo - White/Navy Classic…" at bounding box center [556, 80] width 394 height 124
click at [397, 119] on button "Done" at bounding box center [408, 117] width 71 height 23
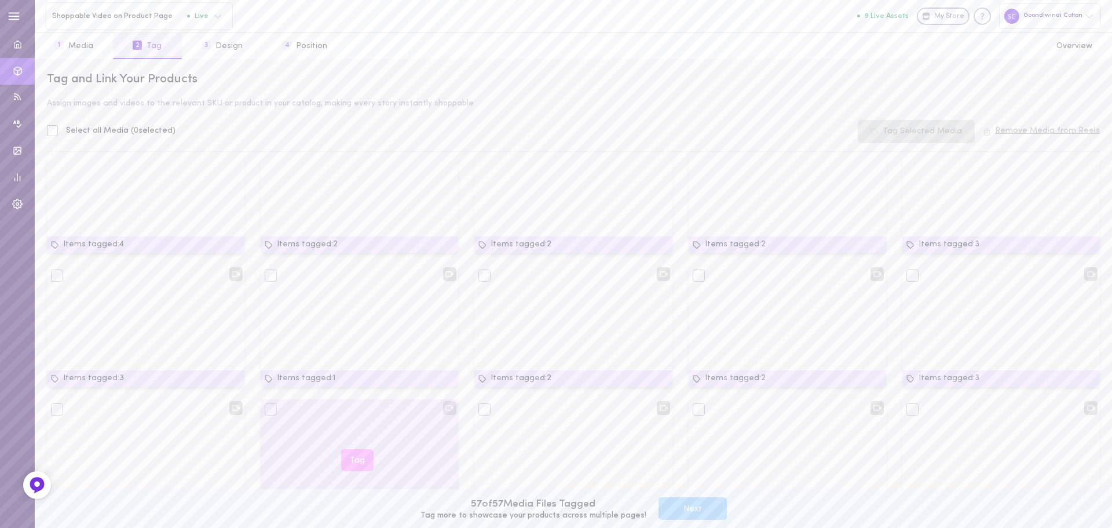
scroll to position [0, 0]
